Goal: Information Seeking & Learning: Find specific fact

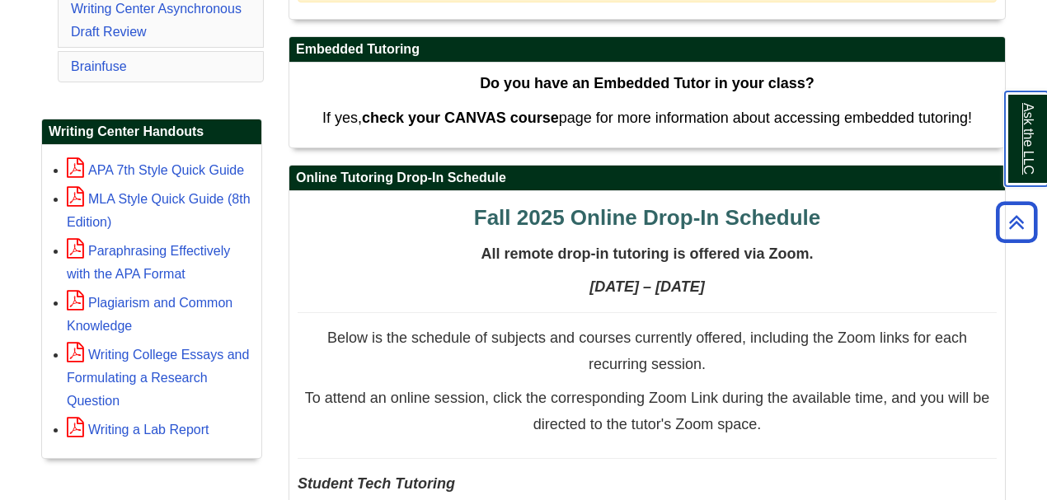
scroll to position [604, 0]
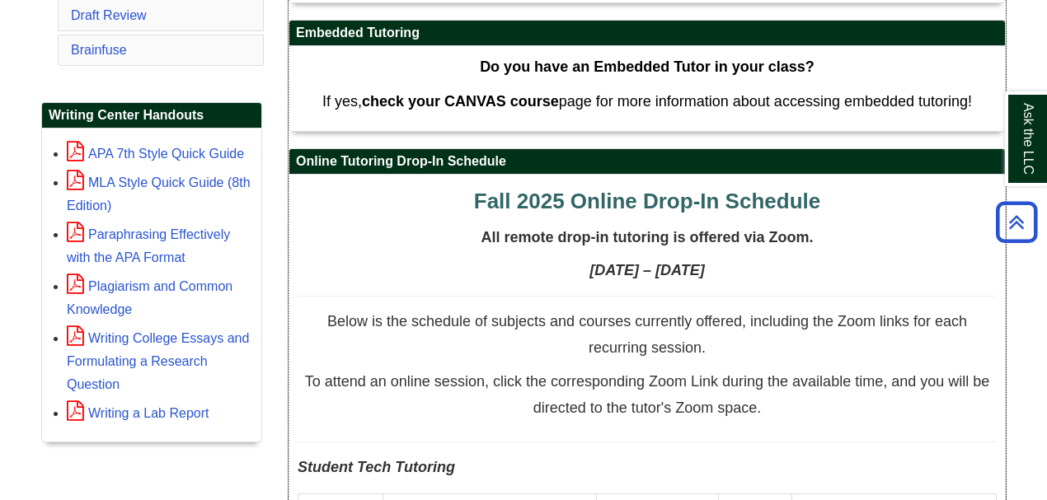
click at [622, 200] on span "Fall 2025 Online Drop-In Schedule" at bounding box center [647, 201] width 346 height 25
click at [623, 200] on span "Fall 2025 Online Drop-In Schedule" at bounding box center [647, 201] width 346 height 25
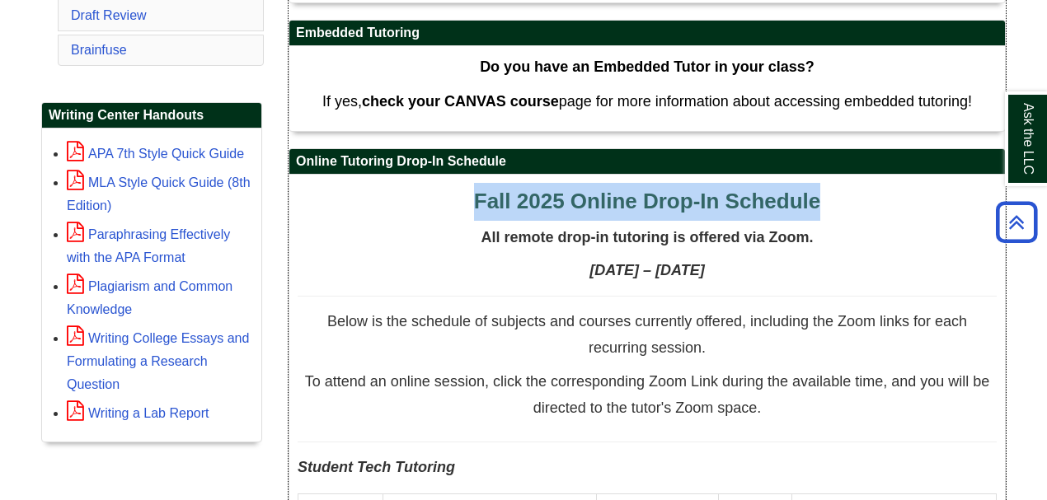
click at [623, 200] on span "Fall 2025 Online Drop-In Schedule" at bounding box center [647, 201] width 346 height 25
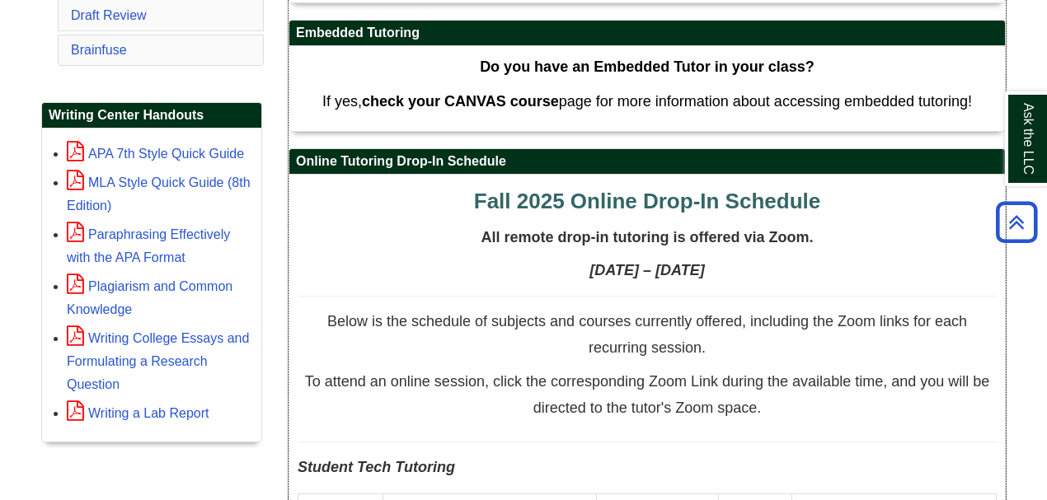
click at [831, 264] on h4 "[DATE] – [DATE]" at bounding box center [647, 271] width 699 height 16
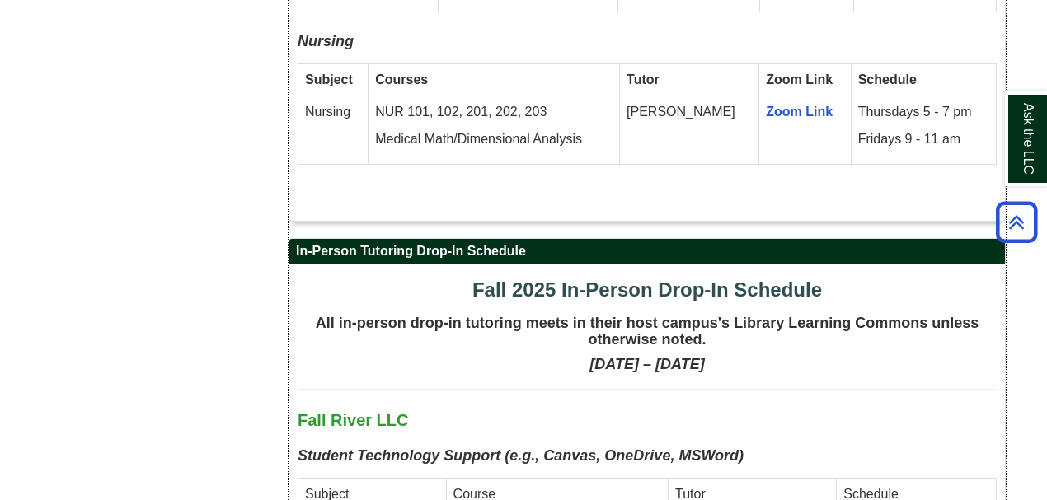
scroll to position [3847, 0]
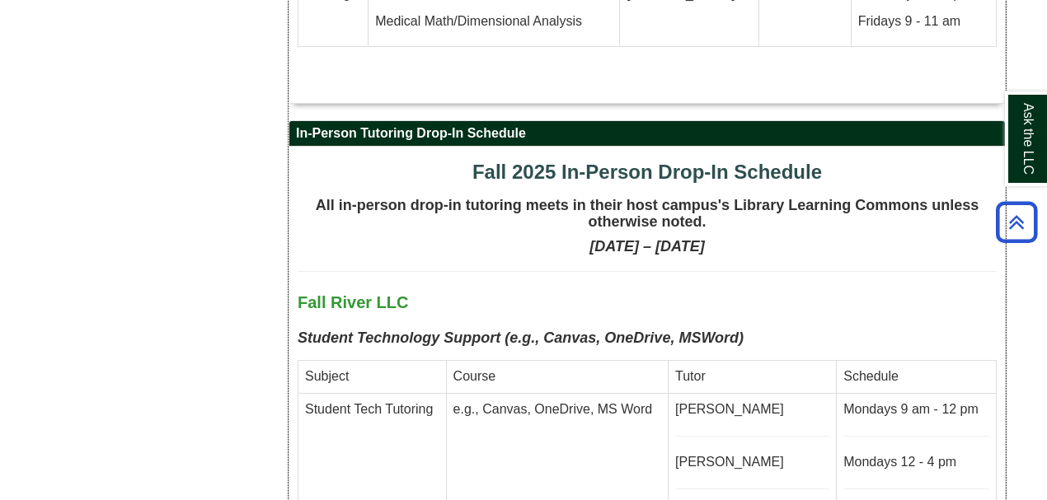
click at [533, 161] on span "Fall 2025 In-Person Drop-In Schedule" at bounding box center [647, 172] width 350 height 22
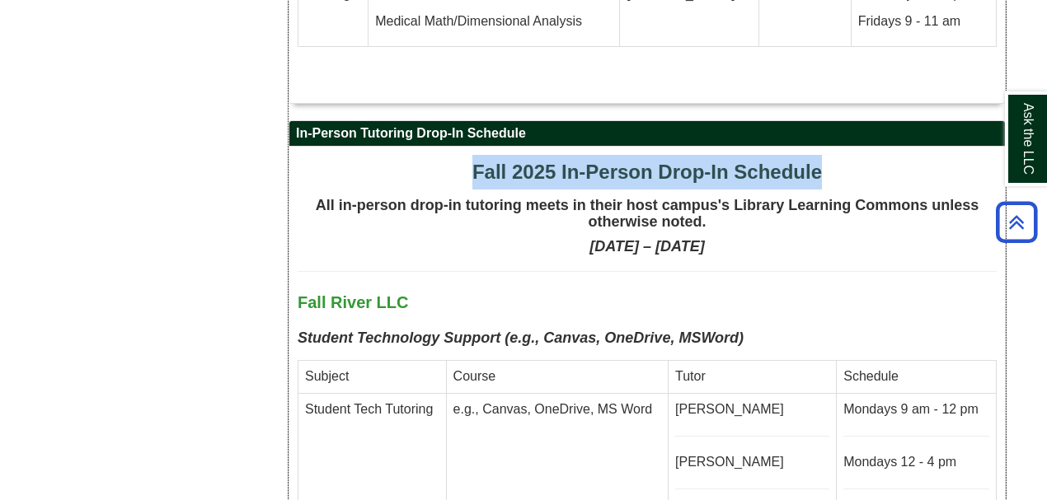
click at [533, 161] on span "Fall 2025 In-Person Drop-In Schedule" at bounding box center [647, 172] width 350 height 22
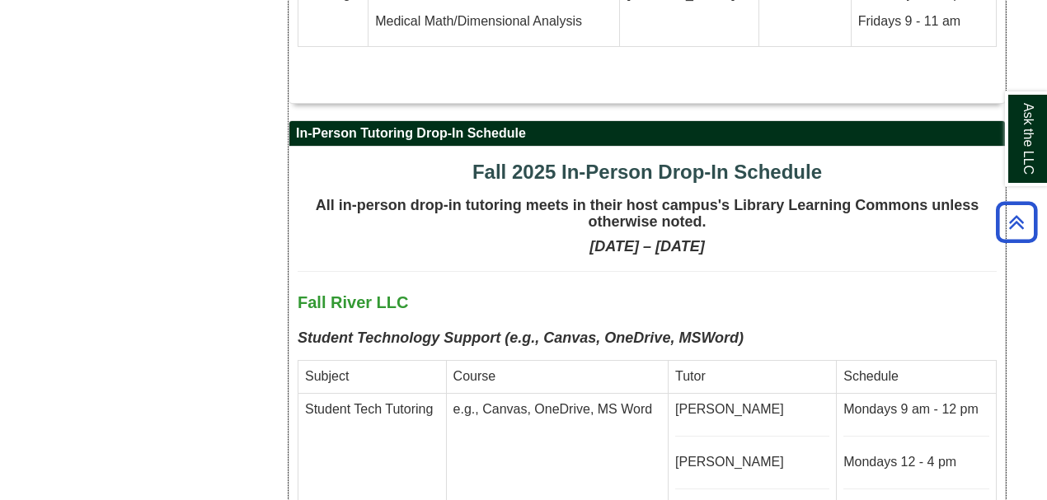
click at [402, 293] on span "Fall River LLC" at bounding box center [353, 302] width 110 height 18
click at [401, 293] on span "Fall River LLC" at bounding box center [353, 302] width 110 height 18
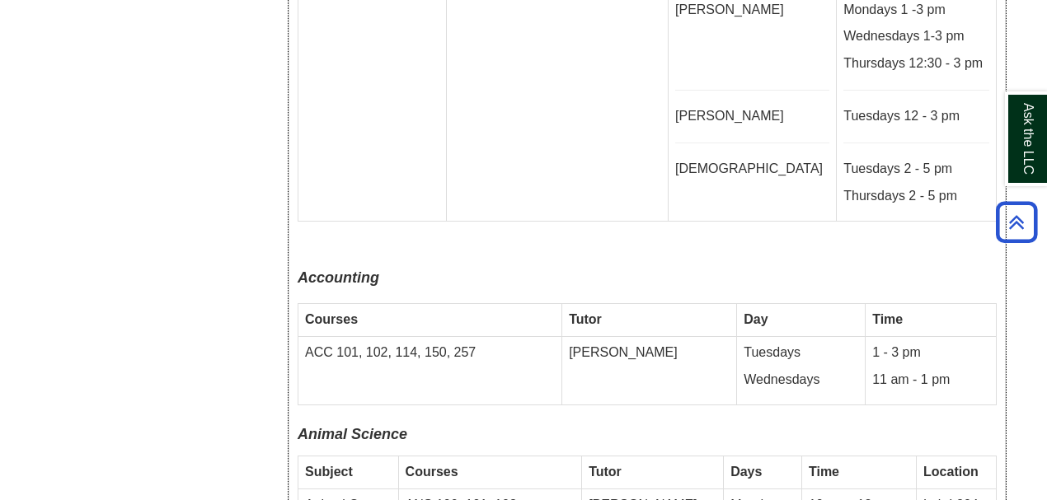
scroll to position [4397, 0]
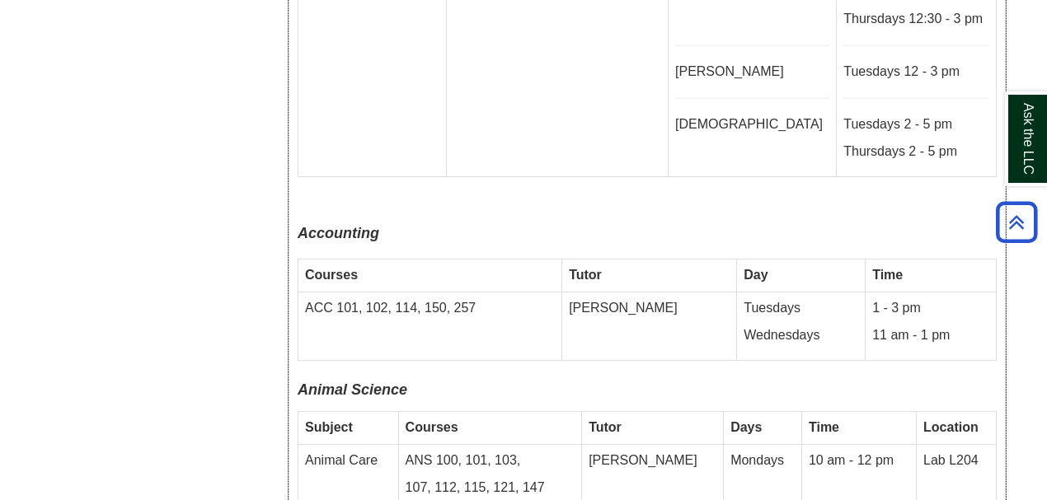
click at [336, 225] on span "Accounting" at bounding box center [339, 233] width 82 height 16
click at [328, 292] on td "ACC 101, 102, 114, 150, 257" at bounding box center [430, 326] width 264 height 68
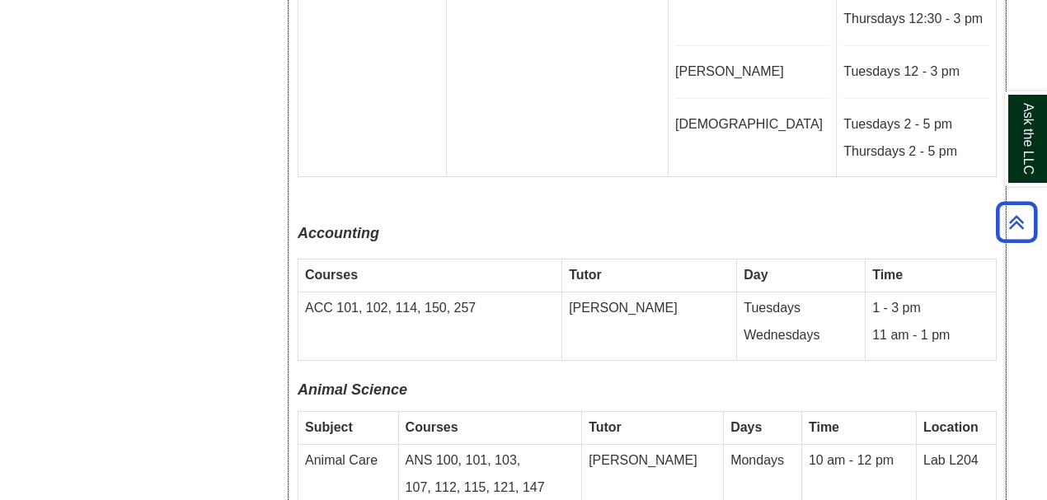
click at [744, 299] on p "Tuesdays" at bounding box center [801, 308] width 115 height 19
click at [758, 326] on p "Wednesdays" at bounding box center [801, 335] width 115 height 19
drag, startPoint x: 732, startPoint y: 223, endPoint x: 932, endPoint y: 247, distance: 200.8
click at [932, 292] on tr "ACC 101, 102, 114, 150, 257 [PERSON_NAME] Tuesdays Wednesdays 1 - 3 pm 11 am - …" at bounding box center [647, 326] width 698 height 68
click at [770, 292] on td "Tuesdays Wednesdays" at bounding box center [801, 326] width 129 height 68
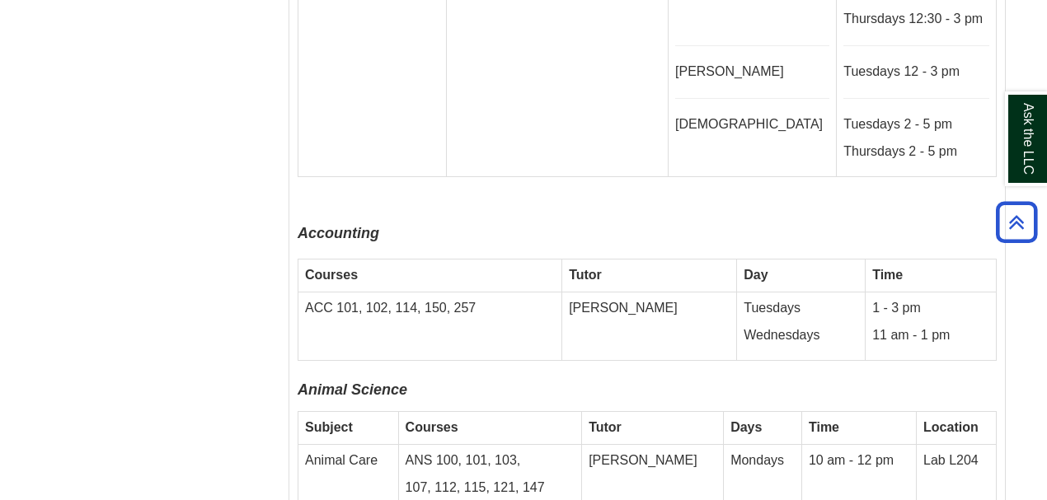
click at [854, 225] on p "Accounting" at bounding box center [647, 238] width 699 height 26
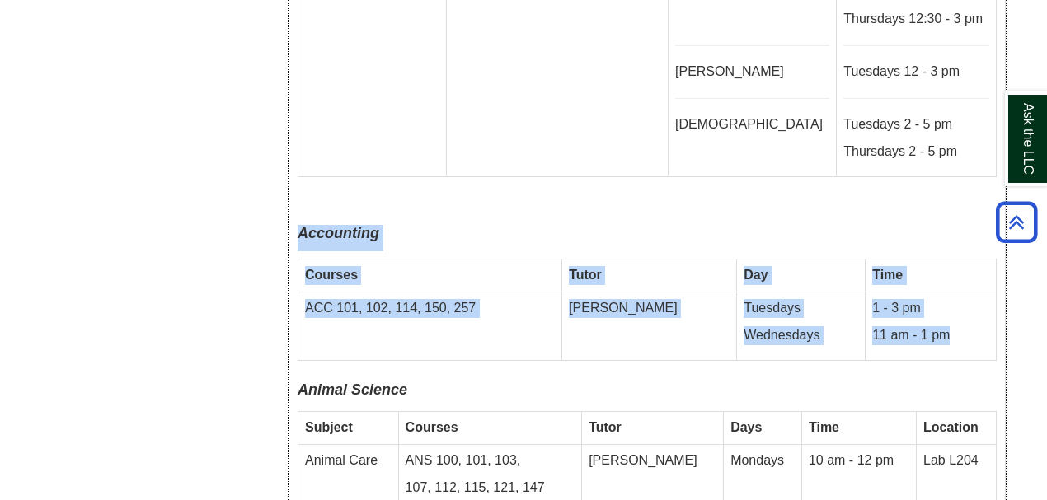
drag, startPoint x: 300, startPoint y: 146, endPoint x: 964, endPoint y: 259, distance: 673.2
copy div "Accounting Courses Tutor Day Time ACC 101, 102, 114, 150, 257 [PERSON_NAME] Tue…"
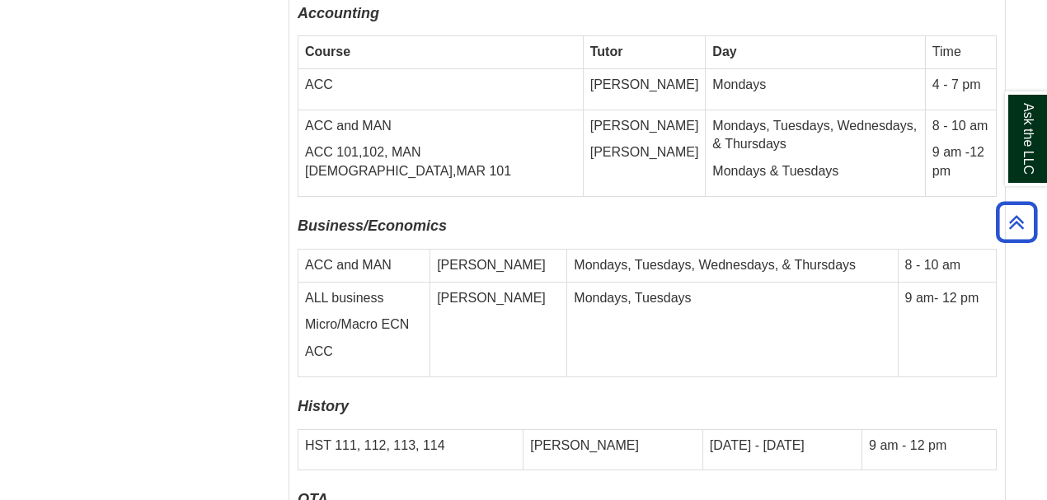
scroll to position [6485, 0]
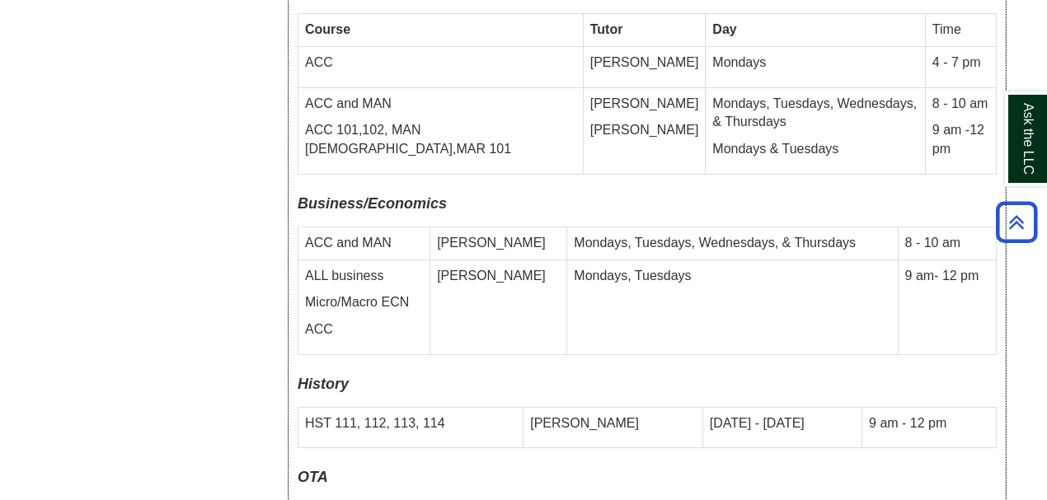
click at [361, 293] on p "Micro/Macro ECN" at bounding box center [364, 302] width 118 height 19
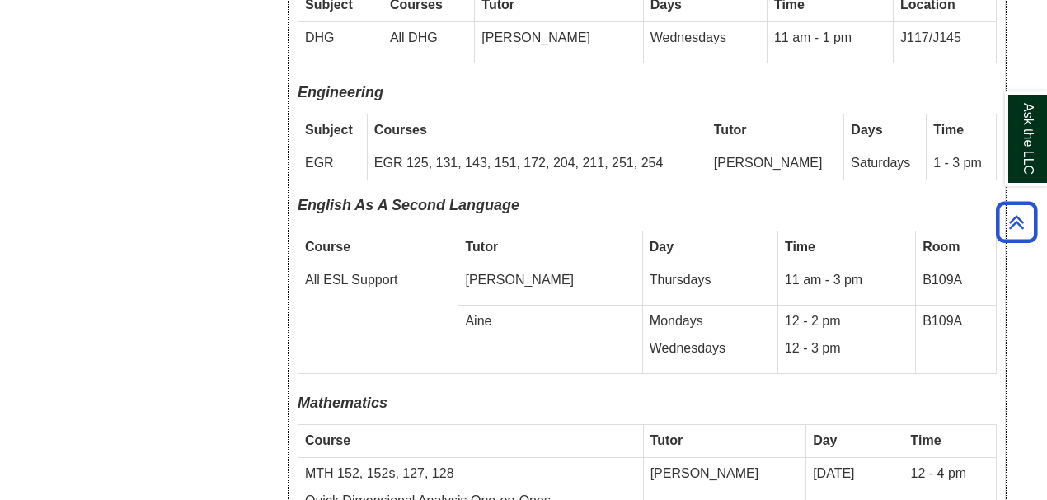
scroll to position [5496, 0]
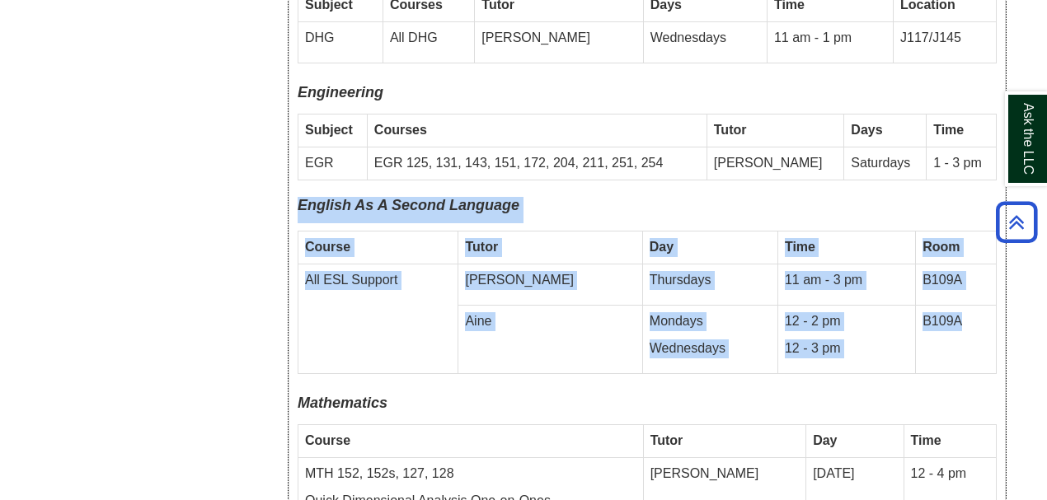
drag, startPoint x: 294, startPoint y: 113, endPoint x: 974, endPoint y: 254, distance: 694.6
copy div "English As A Second Language Course Tutor Day Time Room All ESL Support [PERSON…"
